Goal: Complete application form

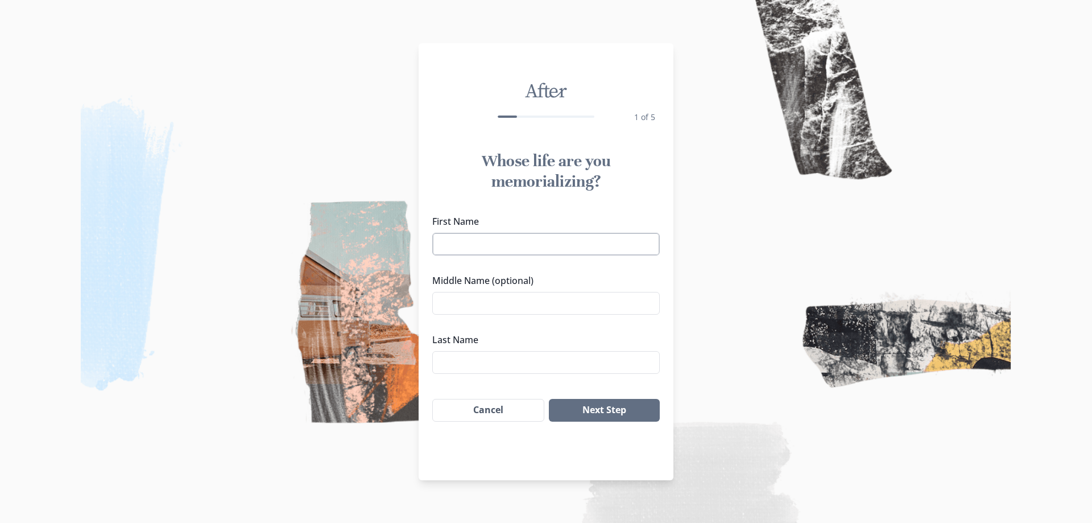
click at [479, 244] on input "First Name" at bounding box center [545, 244] width 227 height 23
type input "t"
drag, startPoint x: 535, startPoint y: 248, endPoint x: 468, endPoint y: 253, distance: 66.7
click at [468, 253] on input "[PERSON_NAME]" at bounding box center [545, 244] width 227 height 23
type input "[PERSON_NAME]"
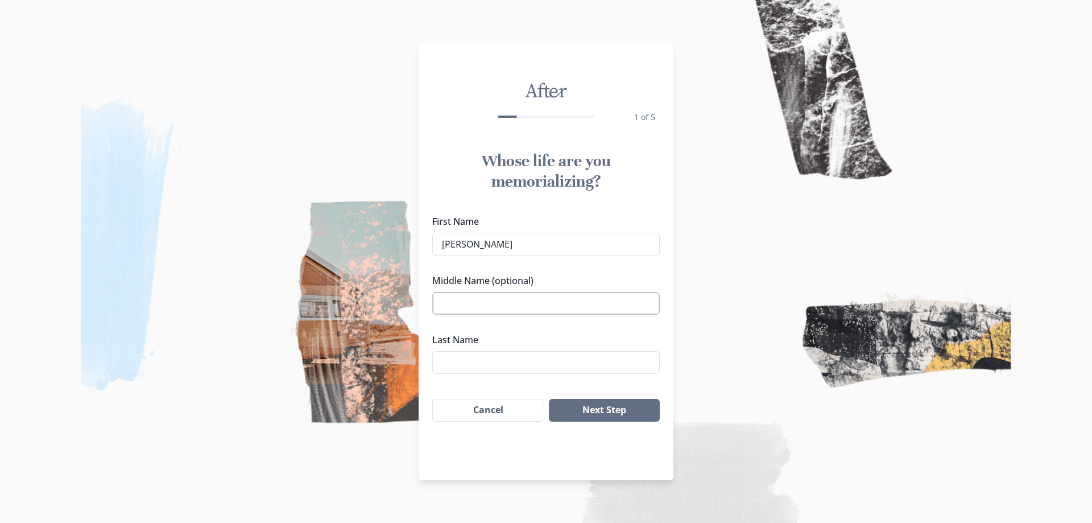
click at [463, 298] on input "Middle Name (optional)" at bounding box center [545, 303] width 227 height 23
paste input "[PERSON_NAME]"
type input "[PERSON_NAME]"
click at [449, 359] on input "Last Name" at bounding box center [545, 362] width 227 height 23
type input "Duke"
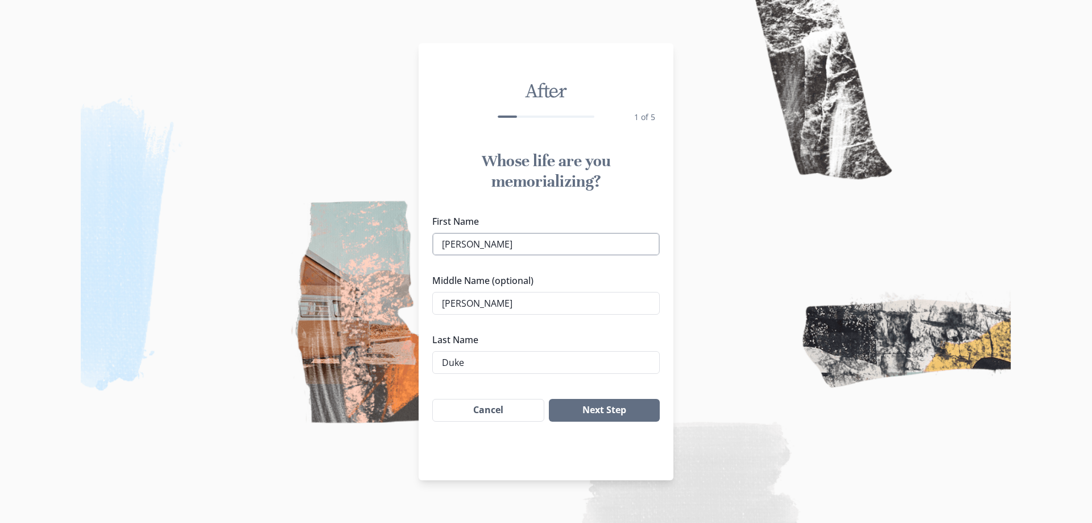
drag, startPoint x: 525, startPoint y: 243, endPoint x: 467, endPoint y: 246, distance: 57.5
click at [467, 246] on input "[PERSON_NAME]" at bounding box center [545, 244] width 227 height 23
type input "Athol"
click at [606, 408] on button "Next Step" at bounding box center [604, 410] width 111 height 23
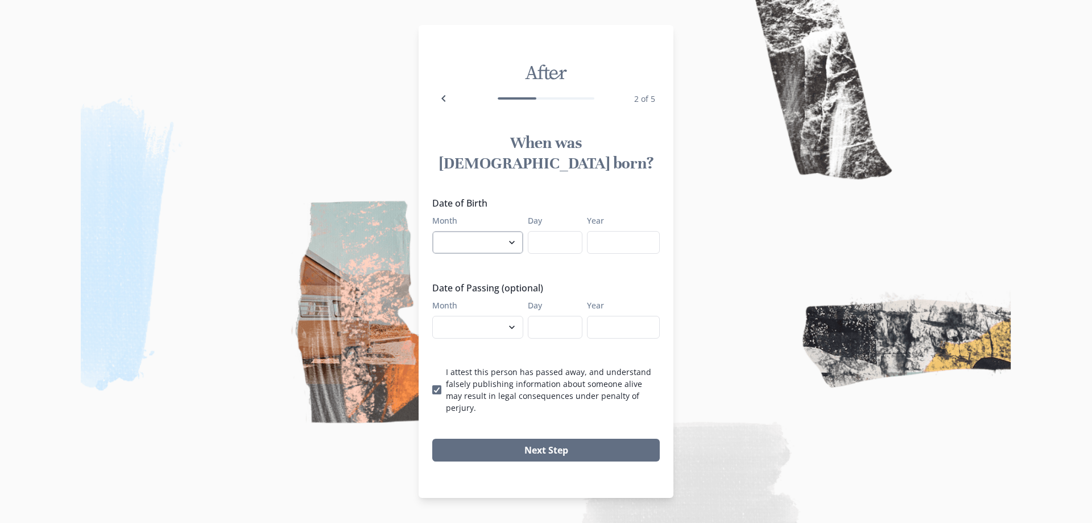
click at [491, 243] on select "January February March April May June July August September October November De…" at bounding box center [477, 242] width 91 height 23
select select "9"
click at [432, 231] on select "January February March April May June July August September October November De…" at bounding box center [477, 242] width 91 height 23
click at [562, 239] on input "Day" at bounding box center [555, 242] width 55 height 23
type input "12"
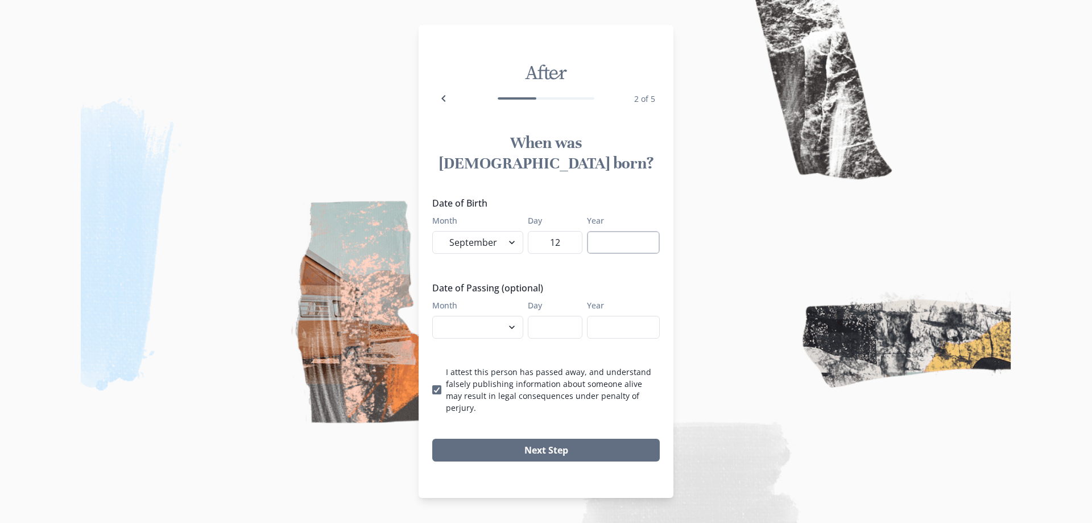
click at [618, 231] on input "Year" at bounding box center [623, 242] width 73 height 23
type input "1948"
click at [455, 316] on select "January February March April May June July August September October November De…" at bounding box center [477, 327] width 91 height 23
select select "10"
click at [432, 316] on select "January February March April May June July August September October November De…" at bounding box center [477, 327] width 91 height 23
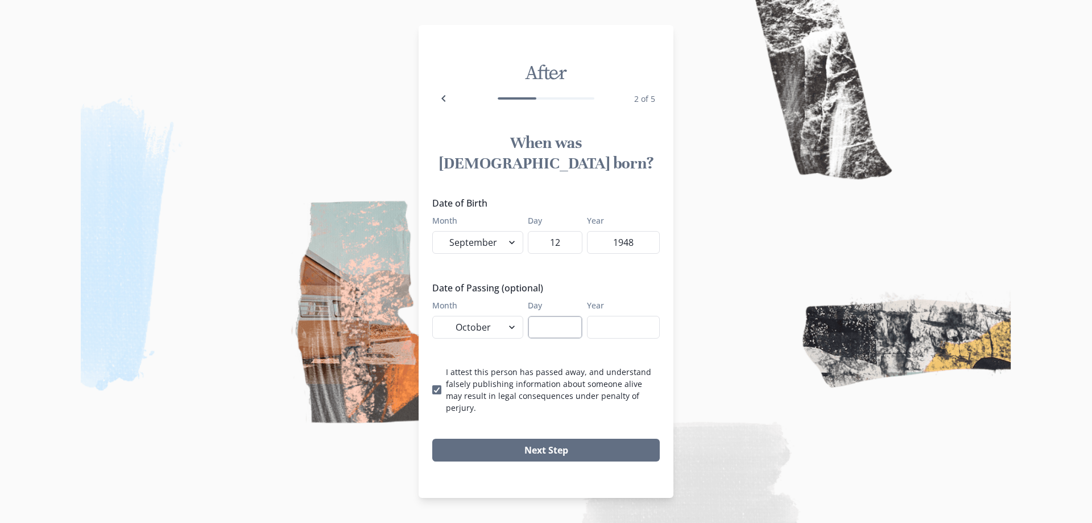
click at [553, 316] on input "Day" at bounding box center [555, 327] width 55 height 23
type input "03"
click at [625, 322] on input "Year" at bounding box center [623, 327] width 73 height 23
type input "2025"
click at [556, 438] on button "Next Step" at bounding box center [545, 449] width 227 height 23
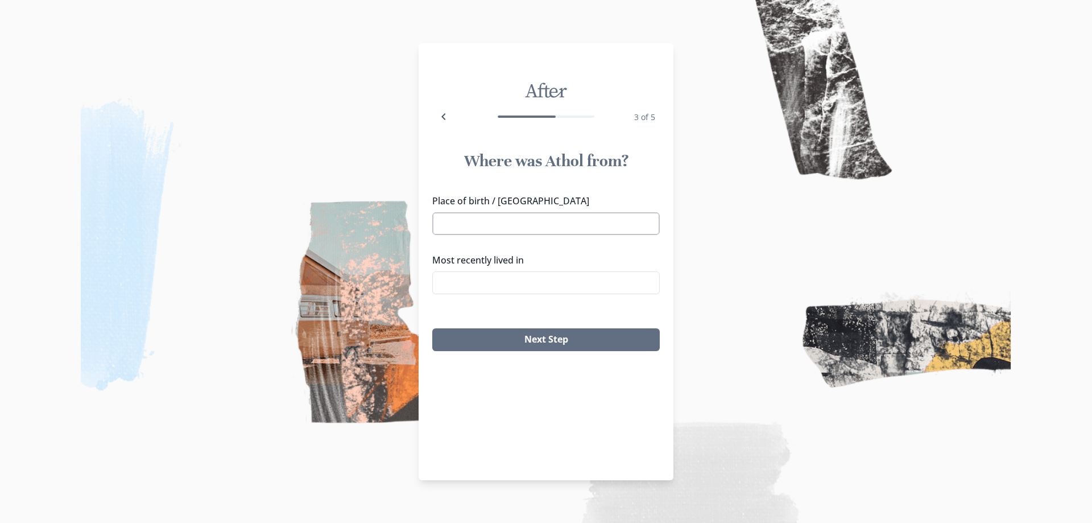
click at [505, 217] on input "Place of birth / [GEOGRAPHIC_DATA]" at bounding box center [545, 223] width 227 height 23
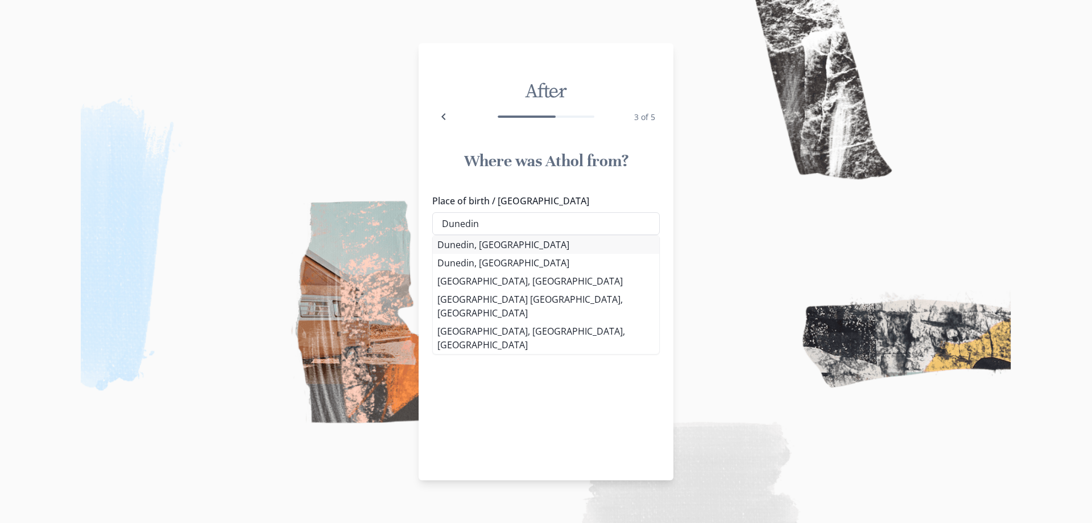
click at [489, 239] on div "Place of birth / Hometown [GEOGRAPHIC_DATA] [GEOGRAPHIC_DATA], [DEMOGRAPHIC_DAT…" at bounding box center [545, 248] width 227 height 109
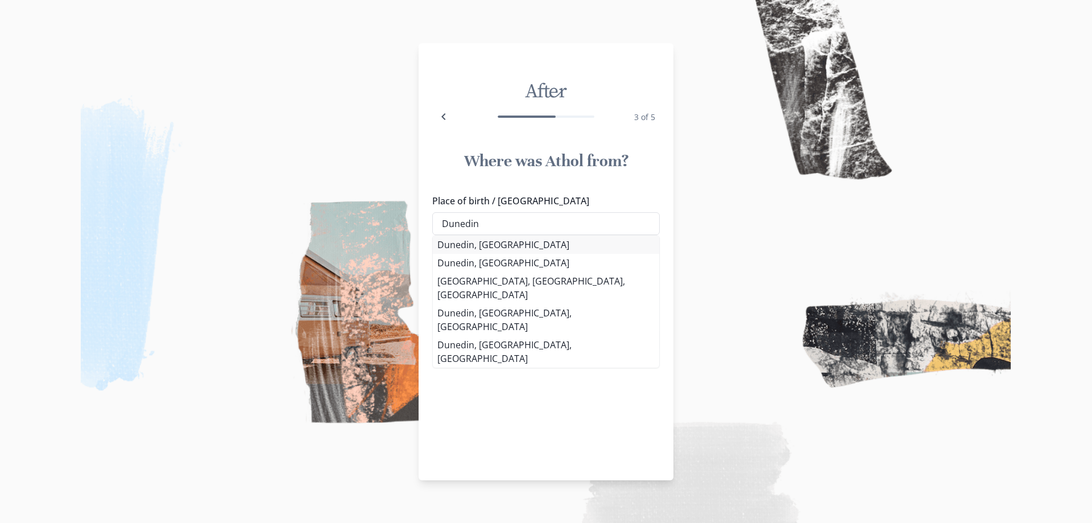
click at [506, 246] on li "Dunedin, [GEOGRAPHIC_DATA]" at bounding box center [546, 244] width 226 height 18
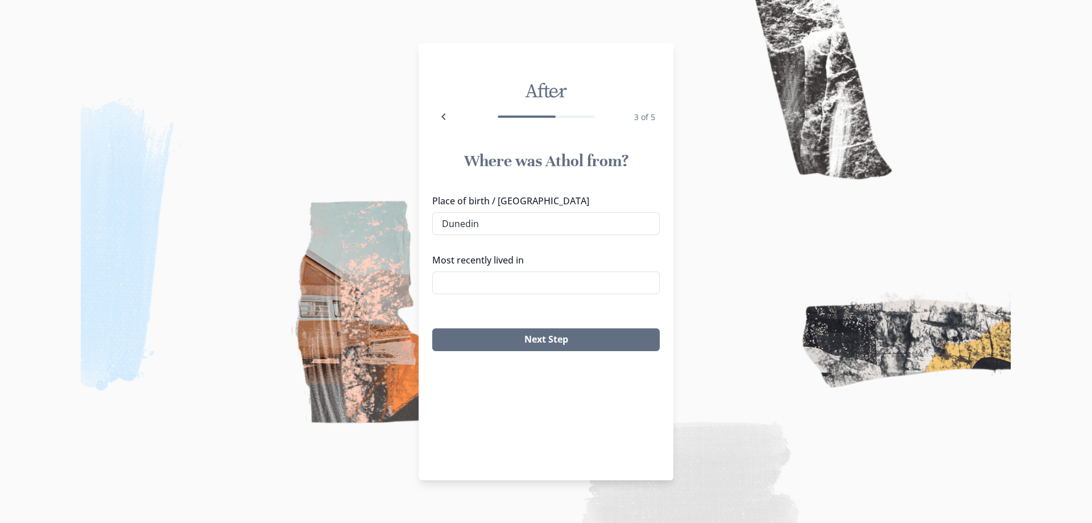
type input "Dunedin, [GEOGRAPHIC_DATA]"
click at [508, 284] on input "Most recently lived in" at bounding box center [545, 282] width 227 height 23
click at [526, 302] on li "Dunedin, [GEOGRAPHIC_DATA]" at bounding box center [546, 304] width 226 height 18
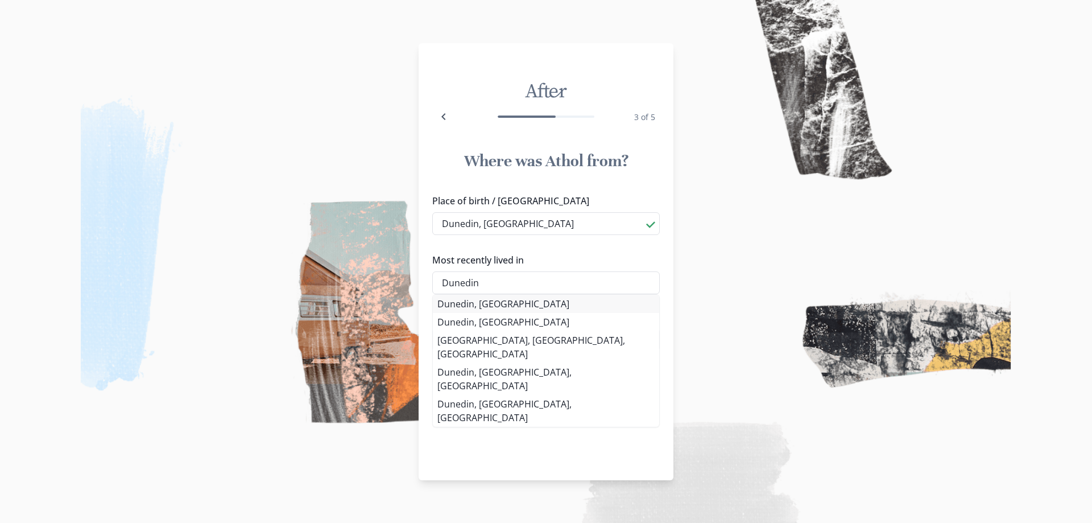
type input "Dunedin, [GEOGRAPHIC_DATA]"
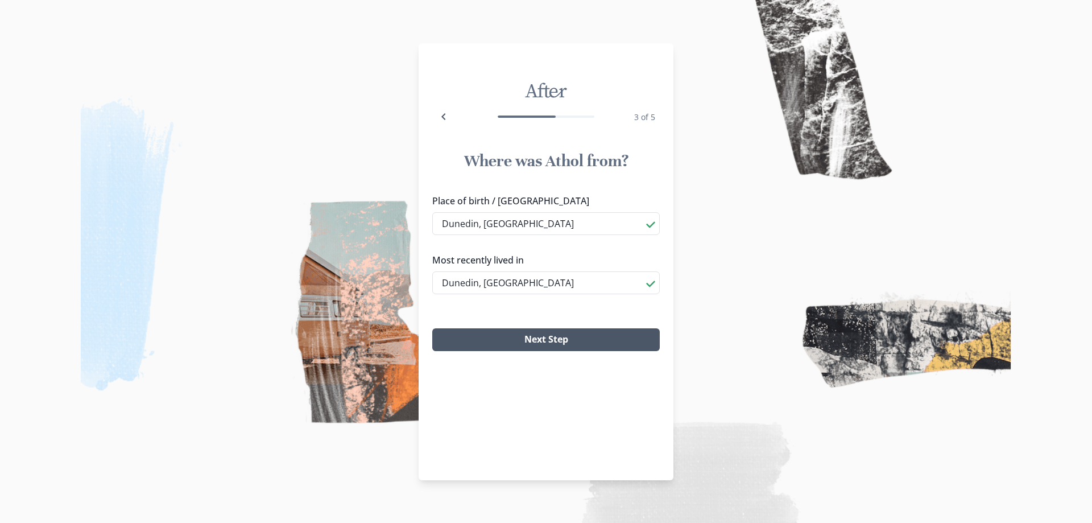
click at [535, 341] on button "Next Step" at bounding box center [545, 339] width 227 height 23
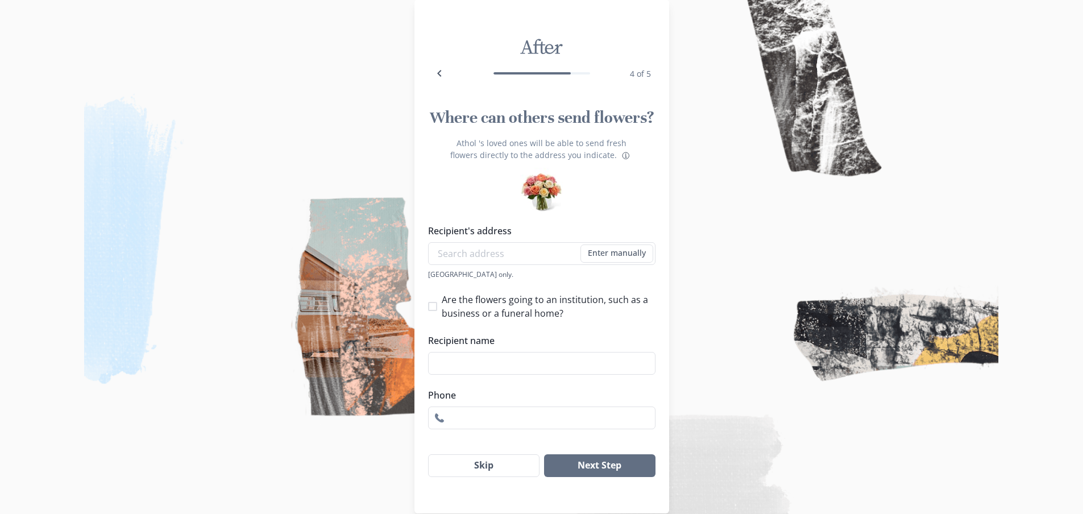
scroll to position [36, 0]
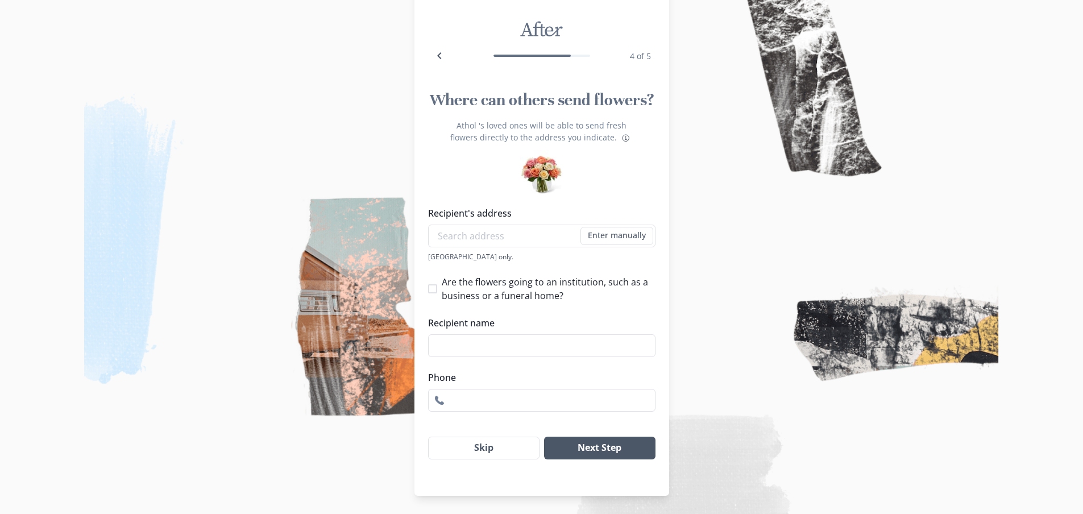
click at [590, 449] on button "Next Step" at bounding box center [599, 448] width 111 height 23
click at [495, 449] on button "Skip" at bounding box center [484, 448] width 112 height 23
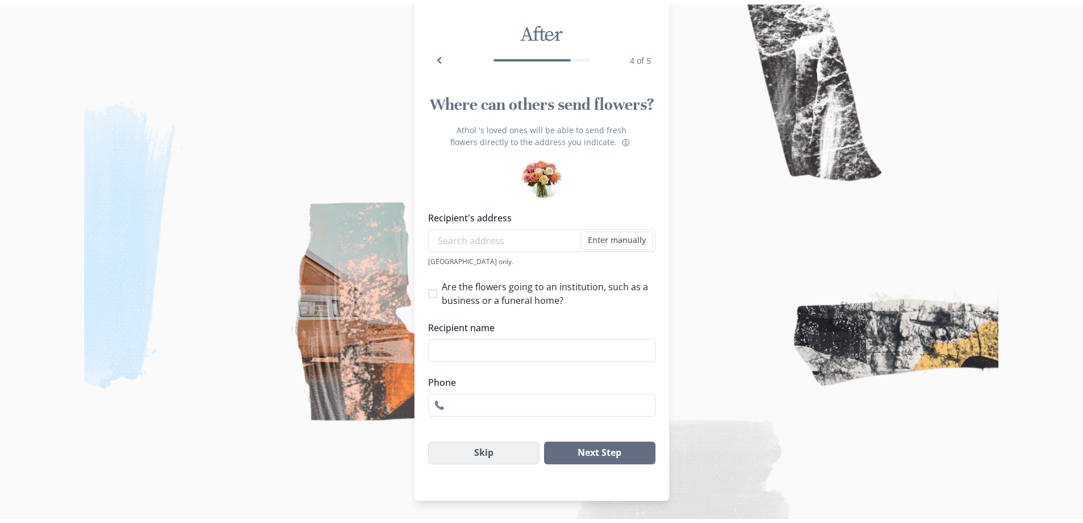
scroll to position [0, 0]
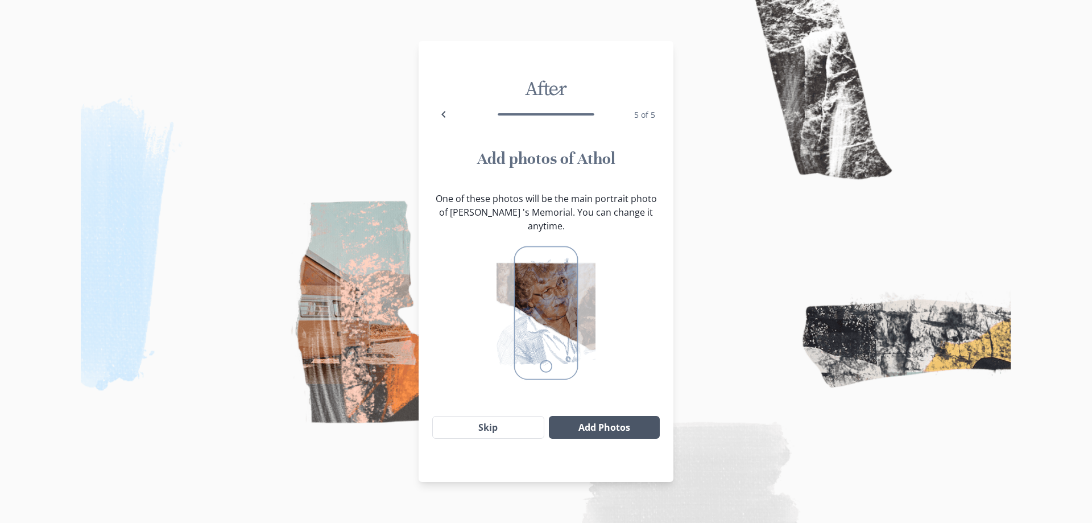
click at [604, 416] on button "Add Photos" at bounding box center [604, 427] width 111 height 23
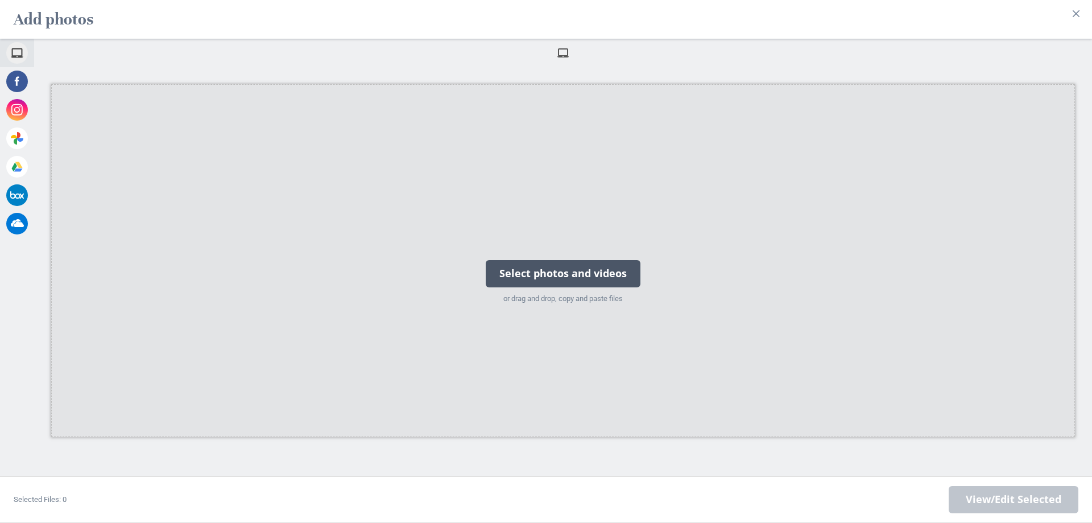
click at [579, 275] on div "Select photos and videos" at bounding box center [563, 273] width 155 height 27
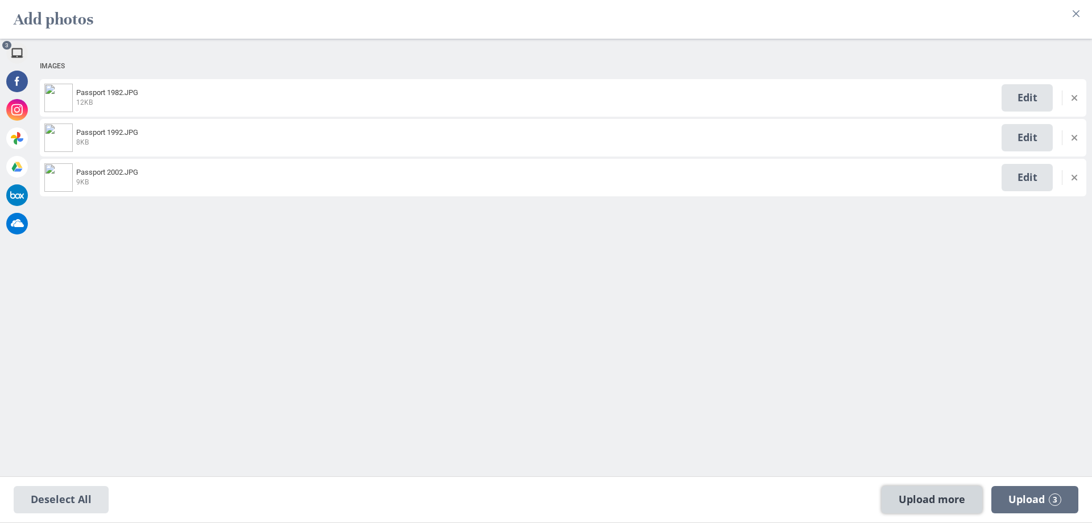
click at [914, 501] on span "Upload more" at bounding box center [931, 499] width 101 height 27
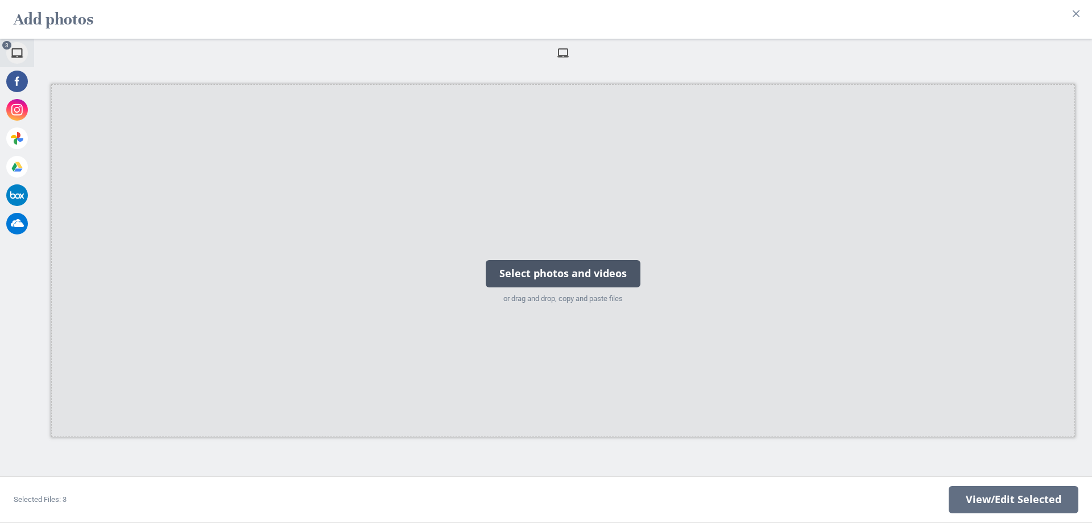
click at [575, 272] on div "Select photos and videos" at bounding box center [563, 273] width 155 height 27
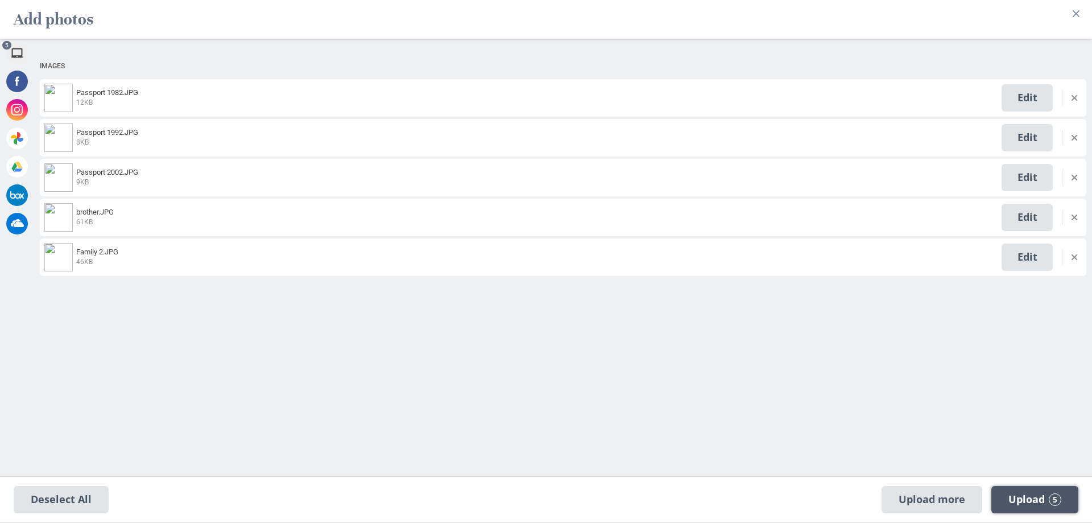
click at [1029, 500] on span "Upload 5" at bounding box center [1034, 499] width 53 height 13
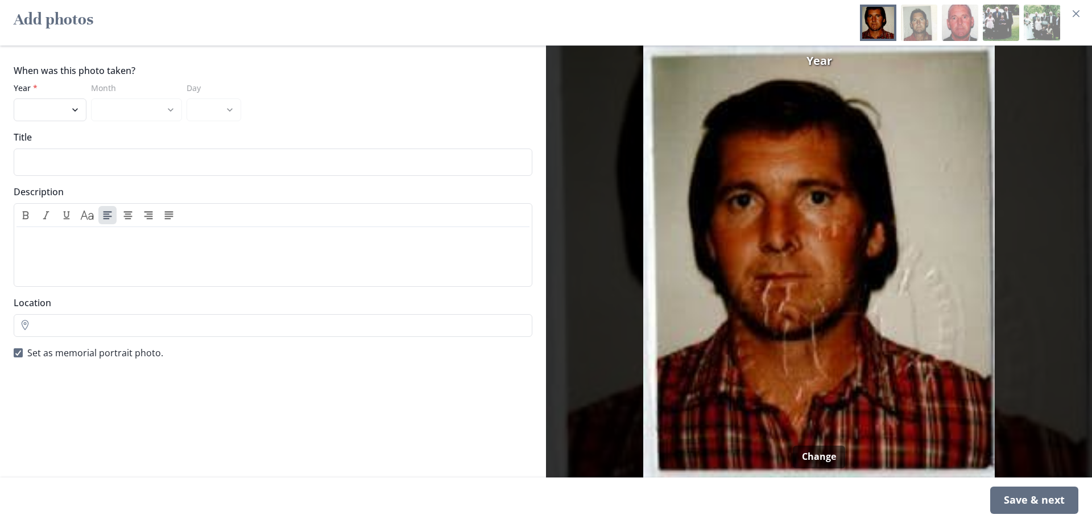
click at [927, 27] on div at bounding box center [919, 23] width 36 height 36
click at [953, 19] on div at bounding box center [960, 23] width 36 height 36
drag, startPoint x: 834, startPoint y: 341, endPoint x: 1016, endPoint y: 365, distance: 184.1
click at [1022, 363] on img at bounding box center [818, 261] width 537 height 432
click at [859, 221] on img at bounding box center [818, 261] width 537 height 432
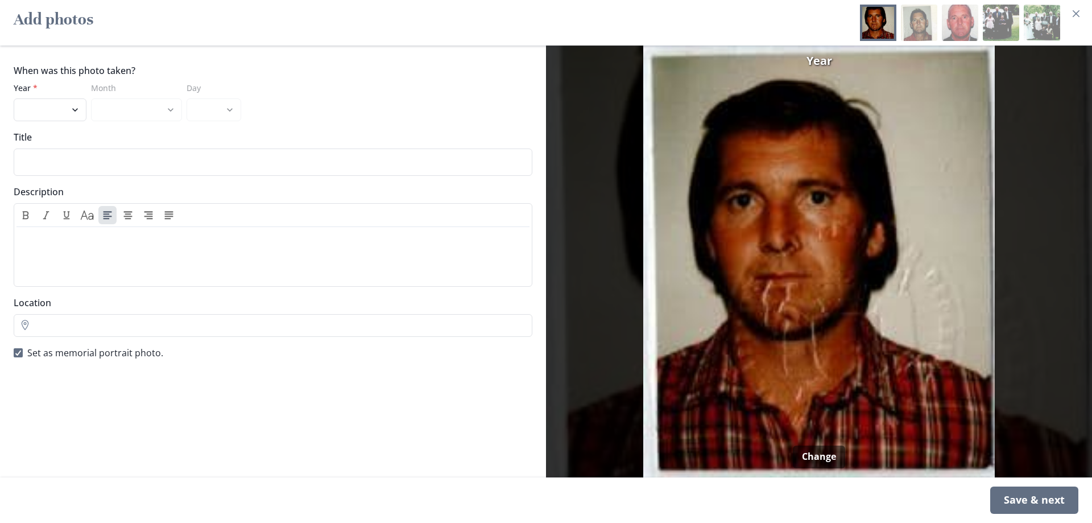
click at [907, 28] on div at bounding box center [919, 23] width 36 height 36
click at [884, 32] on div at bounding box center [878, 23] width 36 height 36
click at [936, 18] on div at bounding box center [919, 23] width 36 height 36
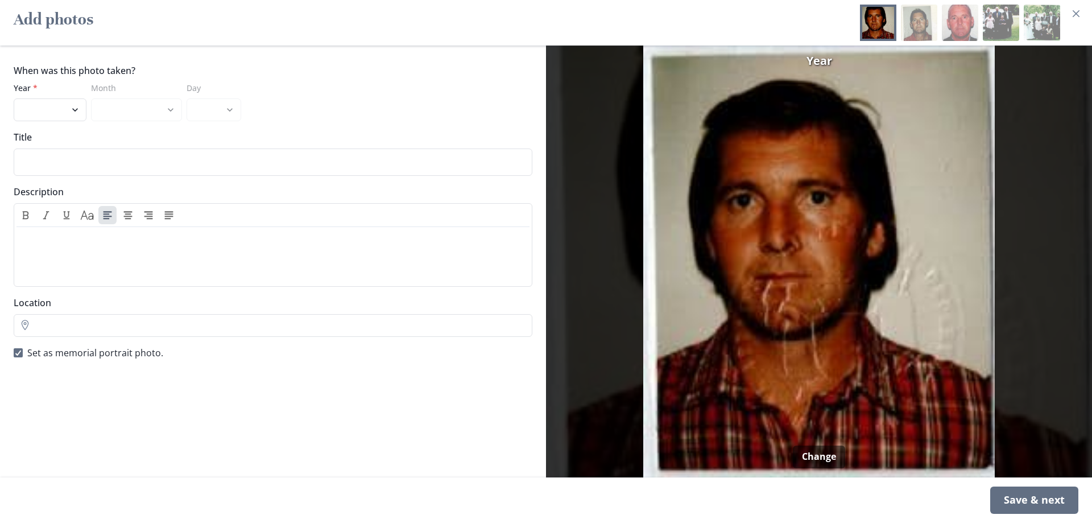
click at [923, 26] on div at bounding box center [919, 23] width 36 height 36
click at [909, 19] on div at bounding box center [919, 23] width 36 height 36
click at [935, 23] on div at bounding box center [919, 23] width 36 height 36
click at [16, 350] on icon at bounding box center [18, 353] width 7 height 6
click at [14, 353] on input "Set as memorial portrait photo." at bounding box center [13, 353] width 1 height 1
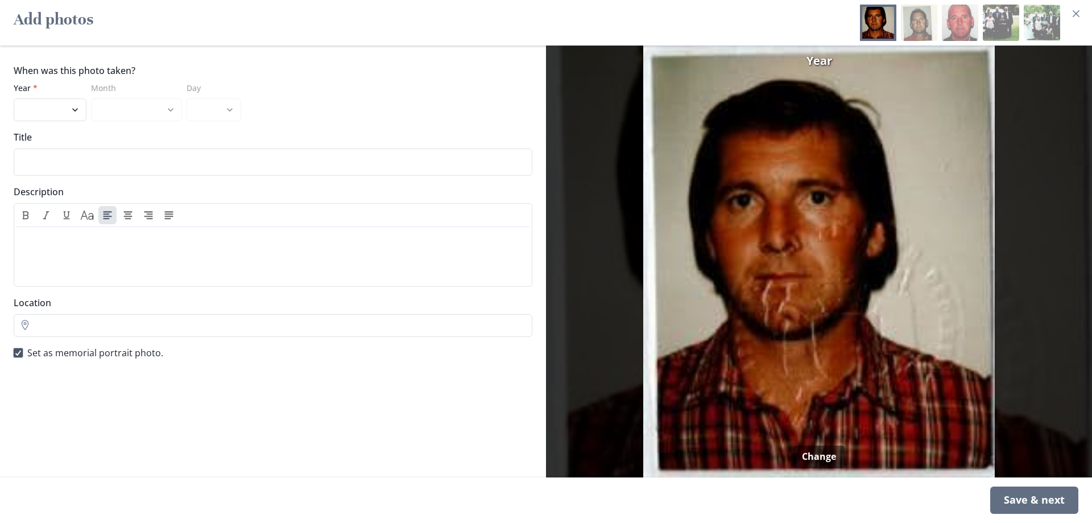
checkbox input "false"
click at [38, 111] on select "2025 2024 2023 2022 2021 2020 2019 2018 2017 2016 2015 2014 2013 2012 2011 2010…" at bounding box center [50, 109] width 73 height 23
click at [60, 115] on select "2025 2024 2023 2022 2021 2020 2019 2018 2017 2016 2015 2014 2013 2012 2011 2010…" at bounding box center [50, 109] width 73 height 23
click at [53, 110] on select "2025 2024 2023 2022 2021 2020 2019 2018 2017 2016 2015 2014 2013 2012 2011 2010…" at bounding box center [50, 109] width 73 height 23
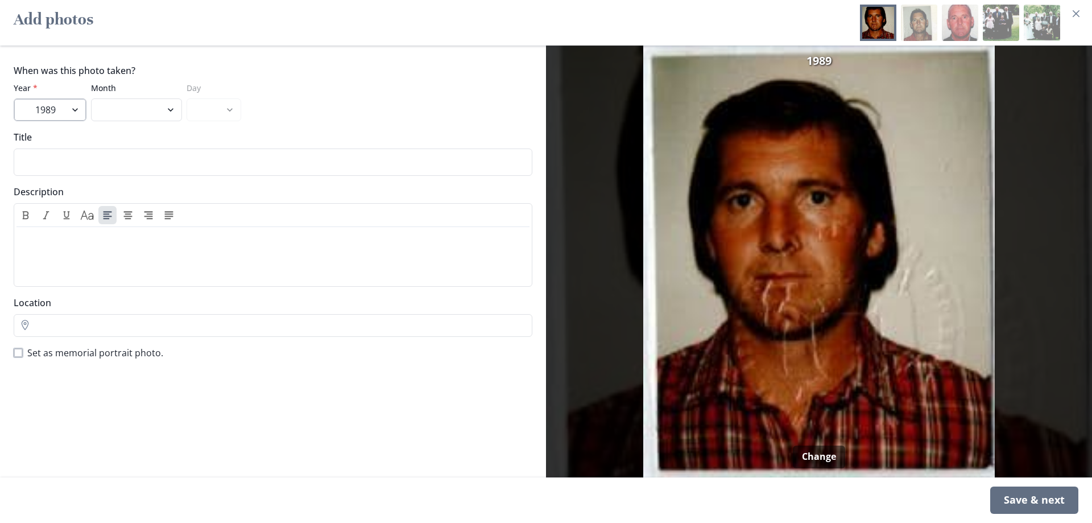
click at [76, 109] on select "2025 2024 2023 2022 2021 2020 2019 2018 2017 2016 2015 2014 2013 2012 2011 2010…" at bounding box center [50, 109] width 73 height 23
select select "1982"
click at [14, 98] on select "2025 2024 2023 2022 2021 2020 2019 2018 2017 2016 2015 2014 2013 2012 2011 2010…" at bounding box center [50, 109] width 73 height 23
click at [1017, 496] on div "Save & next" at bounding box center [1034, 499] width 88 height 27
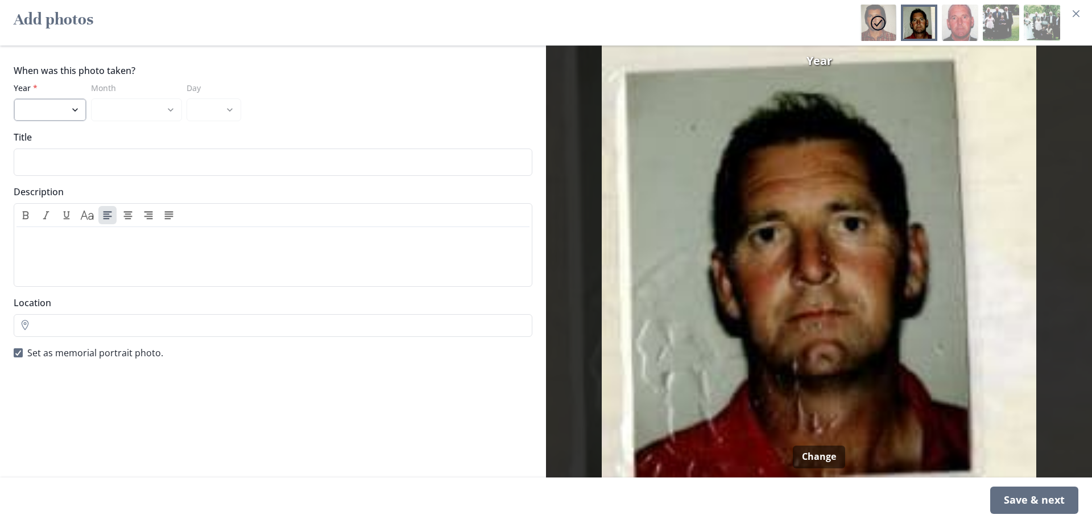
click at [39, 103] on select "2025 2024 2023 2022 2021 2020 2019 2018 2017 2016 2015 2014 2013 2012 2011 2010…" at bounding box center [50, 109] width 73 height 23
select select "1992"
click at [14, 98] on select "2025 2024 2023 2022 2021 2020 2019 2018 2017 2016 2015 2014 2013 2012 2011 2010…" at bounding box center [50, 109] width 73 height 23
click at [1021, 505] on div "Save & next" at bounding box center [1034, 499] width 88 height 27
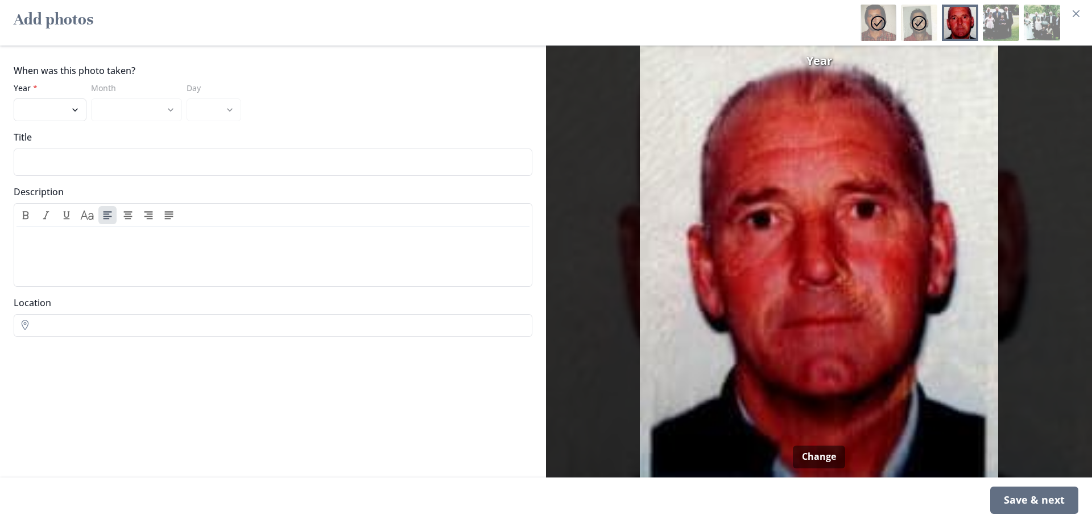
click at [43, 125] on div "When was this photo taken? Year * 2025 2024 2023 2022 2021 2020 2019 2018 2017 …" at bounding box center [273, 261] width 546 height 432
click at [45, 115] on select "2025 2024 2023 2022 2021 2020 2019 2018 2017 2016 2015 2014 2013 2012 2011 2010…" at bounding box center [50, 109] width 73 height 23
select select "2002"
click at [14, 98] on select "2025 2024 2023 2022 2021 2020 2019 2018 2017 2016 2015 2014 2013 2012 2011 2010…" at bounding box center [50, 109] width 73 height 23
click at [1025, 499] on div "Save & next" at bounding box center [1034, 499] width 88 height 27
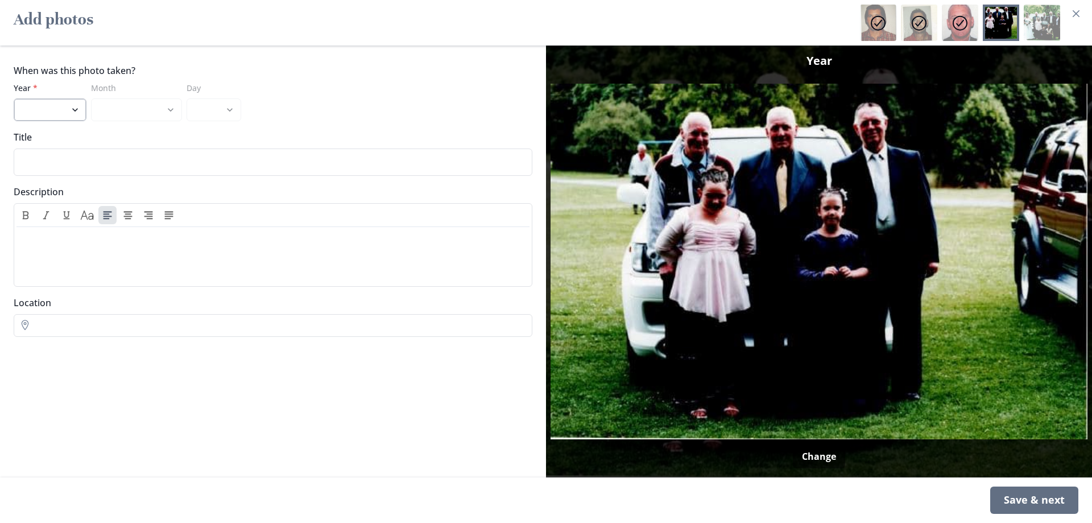
click at [53, 104] on select "2025 2024 2023 2022 2021 2020 2019 2018 2017 2016 2015 2014 2013 2012 2011 2010…" at bounding box center [50, 109] width 73 height 23
select select "2006"
click at [14, 98] on select "2025 2024 2023 2022 2021 2020 2019 2018 2017 2016 2015 2014 2013 2012 2011 2010…" at bounding box center [50, 109] width 73 height 23
click at [1009, 501] on div "Save & next" at bounding box center [1034, 499] width 88 height 27
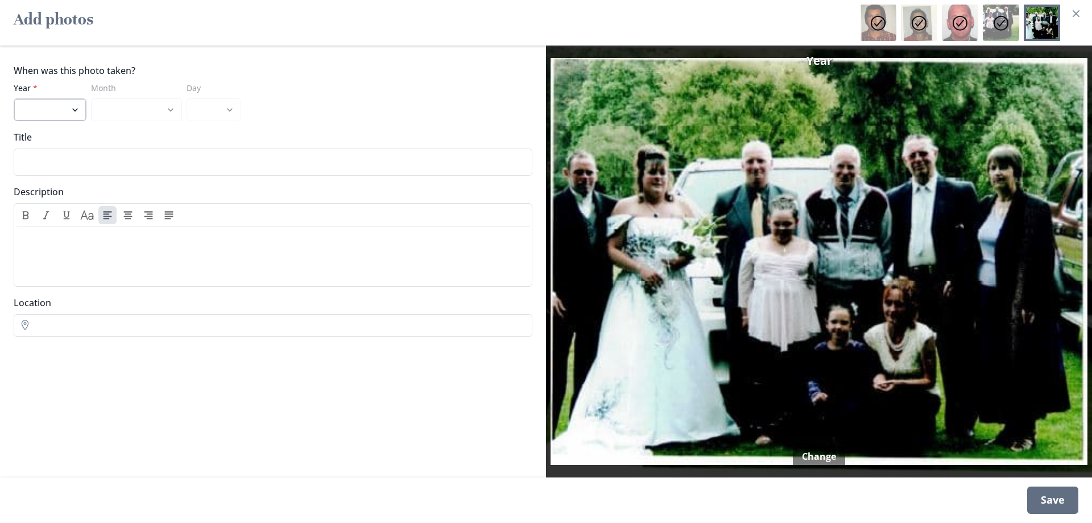
click at [49, 103] on select "2025 2024 2023 2022 2021 2020 2019 2018 2017 2016 2015 2014 2013 2012 2011 2010…" at bounding box center [50, 109] width 73 height 23
select select "2006"
click at [14, 98] on select "2025 2024 2023 2022 2021 2020 2019 2018 2017 2016 2015 2014 2013 2012 2011 2010…" at bounding box center [50, 109] width 73 height 23
click at [1052, 507] on div "Save" at bounding box center [1052, 499] width 51 height 27
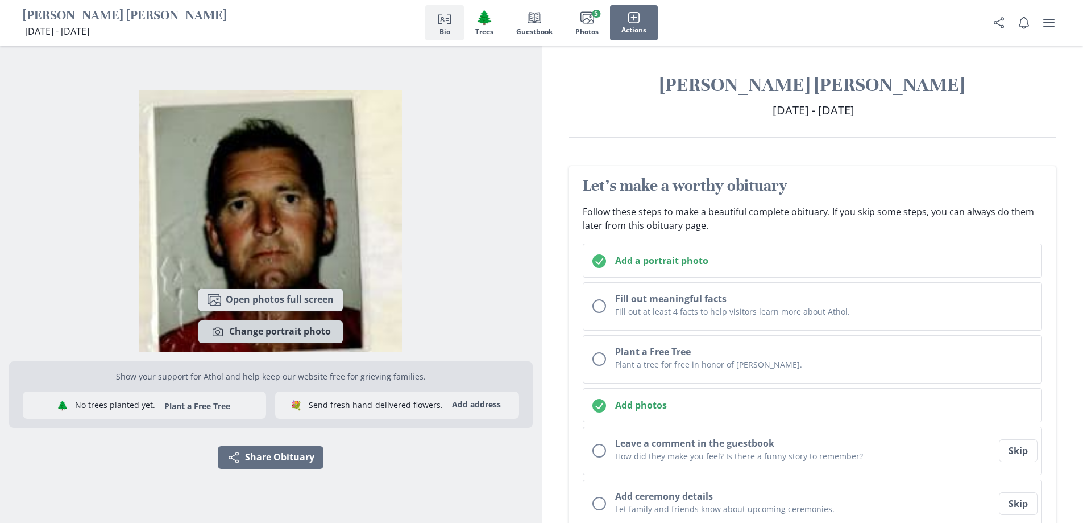
click at [283, 338] on button "Camera Change portrait photo" at bounding box center [270, 331] width 144 height 23
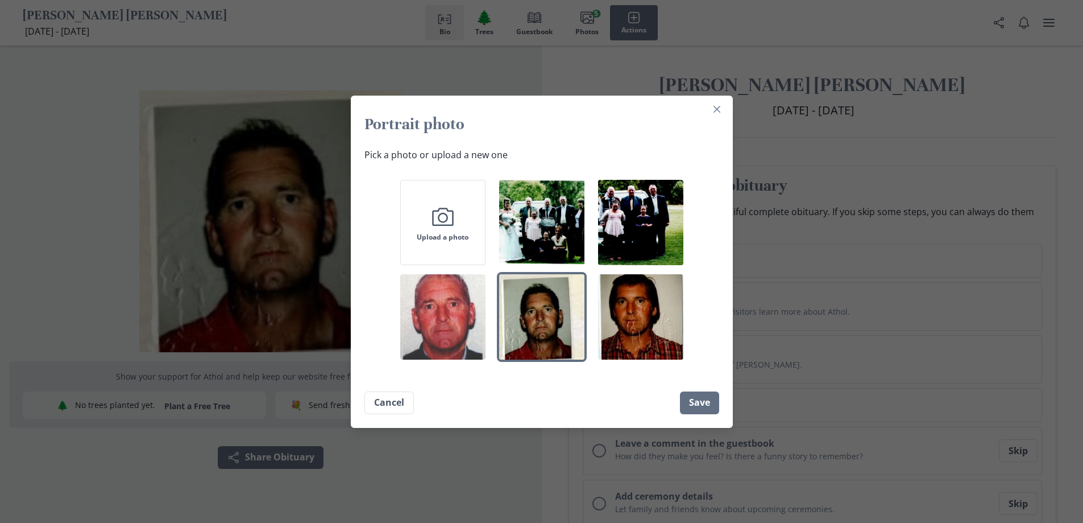
click at [442, 338] on img "button" at bounding box center [442, 316] width 85 height 85
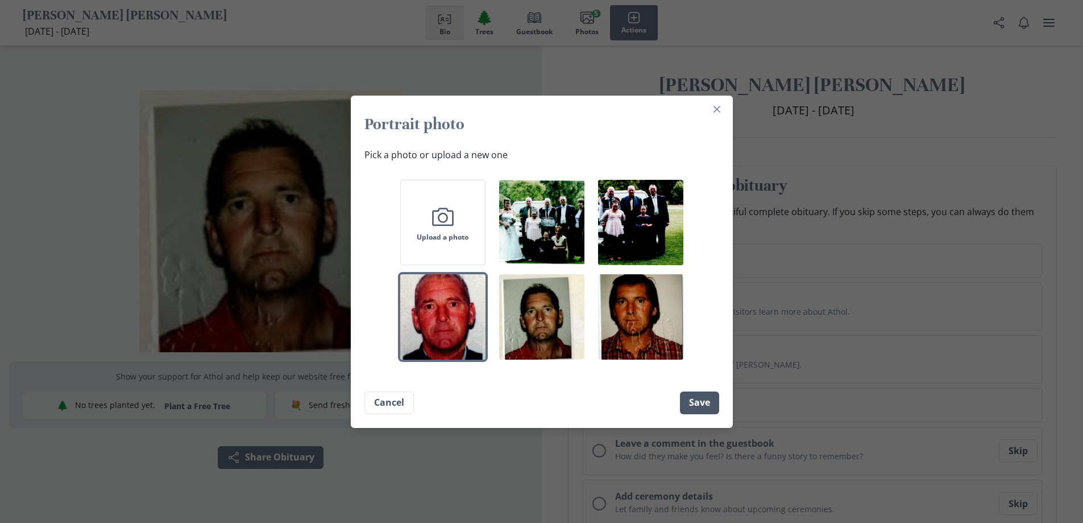
click at [706, 409] on button "Save" at bounding box center [699, 402] width 39 height 23
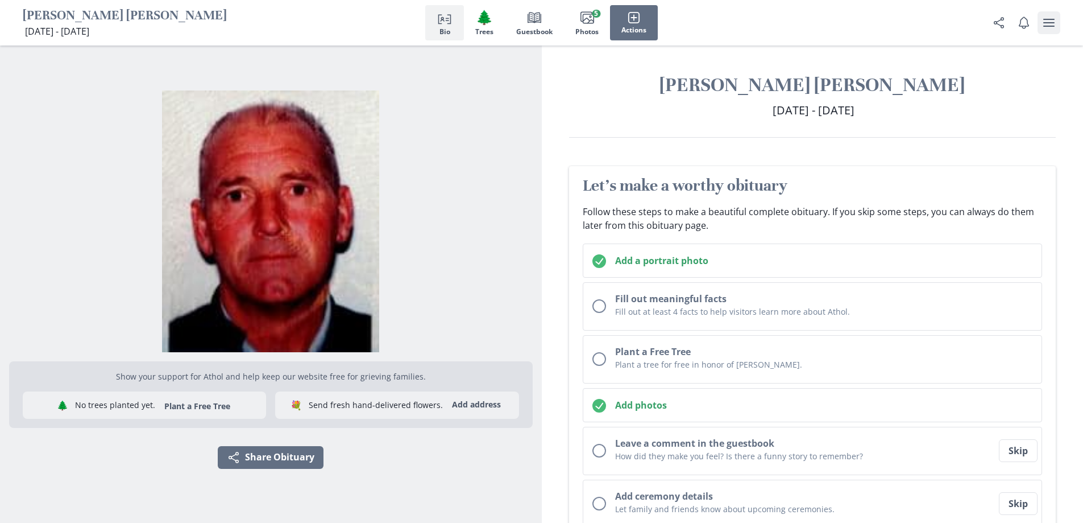
click at [1048, 22] on icon "user menu" at bounding box center [1049, 23] width 14 height 14
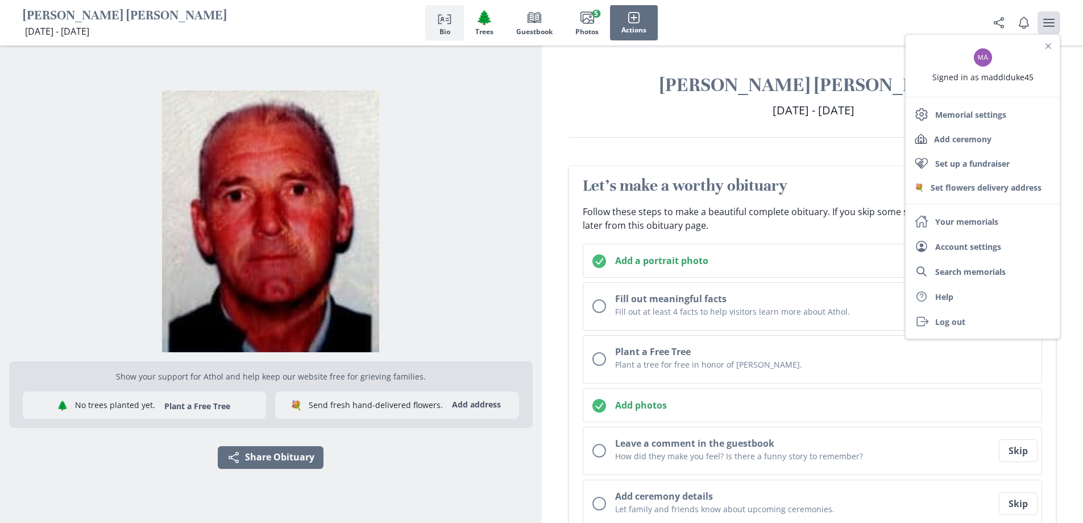
click at [757, 23] on div "Person profile Bio 🌲 Trees Book Guestbook Images Photos 5 Actions" at bounding box center [541, 22] width 1083 height 45
